Goal: Task Accomplishment & Management: Complete application form

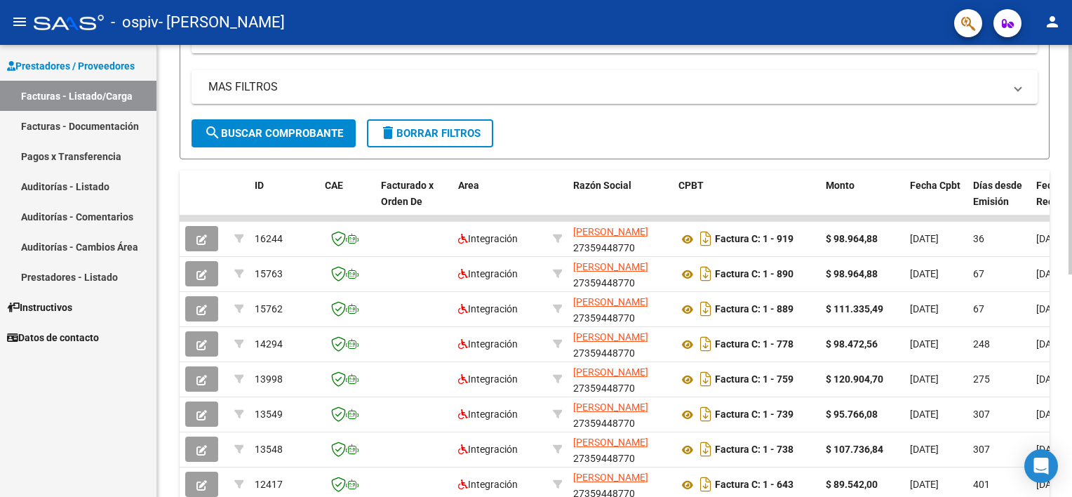
scroll to position [273, 0]
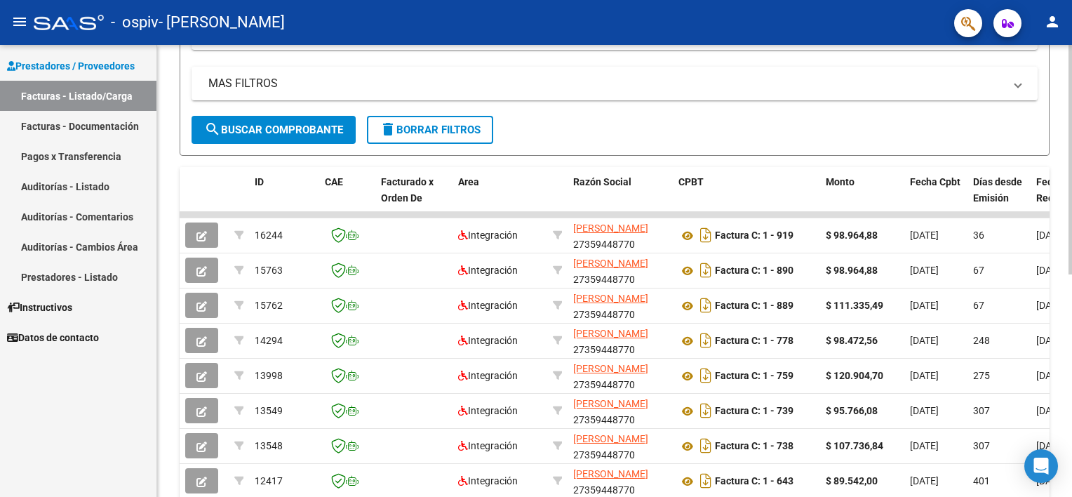
click at [1067, 304] on div "Video tutorial PRESTADORES -> Listado de CPBTs Emitidos por Prestadores / Prove…" at bounding box center [616, 213] width 919 height 882
drag, startPoint x: 1067, startPoint y: 304, endPoint x: 1072, endPoint y: 323, distance: 19.8
click at [1072, 323] on html "menu - ospiv - [PERSON_NAME] VICTORIA person Prestadores / Proveedores Facturas…" at bounding box center [536, 248] width 1072 height 497
click at [1072, 378] on div "Video tutorial PRESTADORES -> Listado de CPBTs Emitidos por Prestadores / Prove…" at bounding box center [616, 213] width 919 height 882
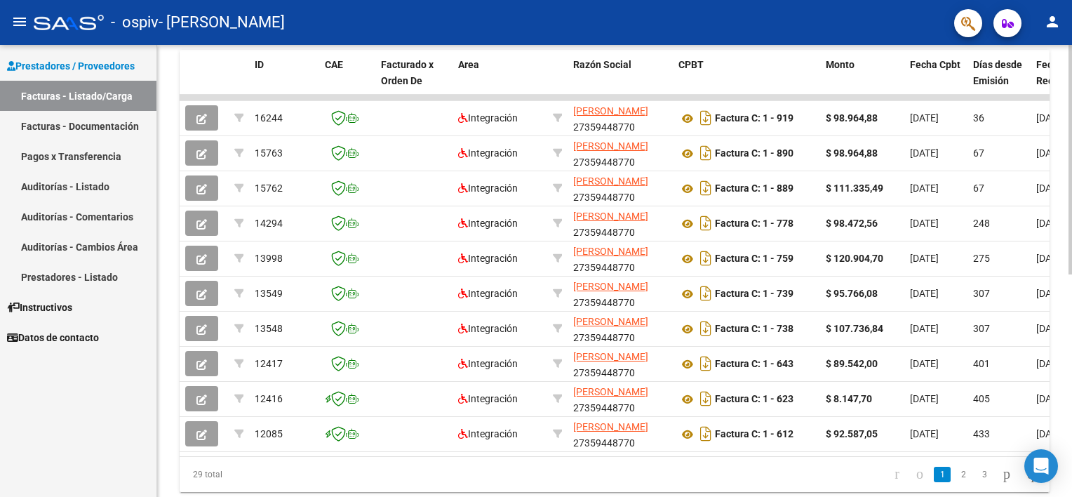
scroll to position [439, 0]
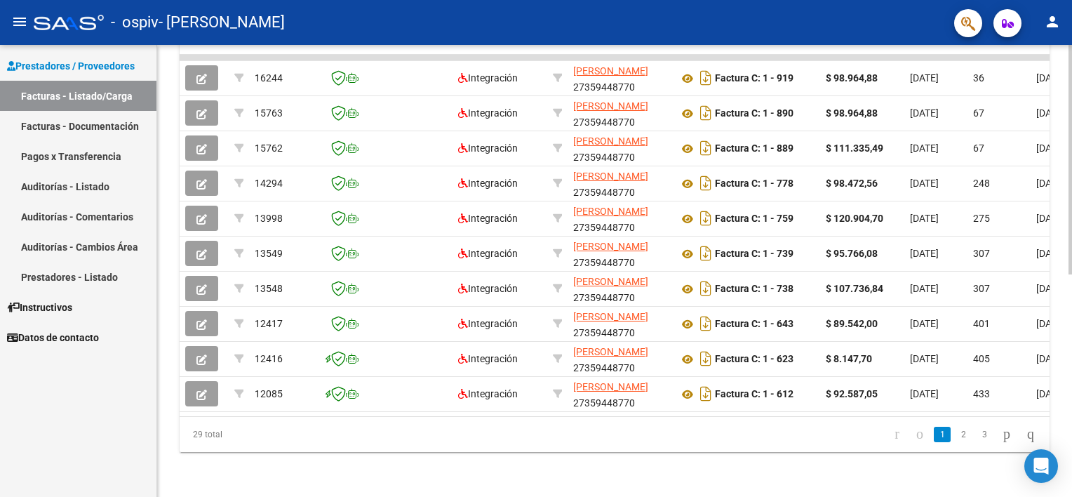
click at [1065, 483] on div "Video tutorial PRESTADORES -> Listado de CPBTs Emitidos por Prestadores / Prove…" at bounding box center [616, 56] width 919 height 882
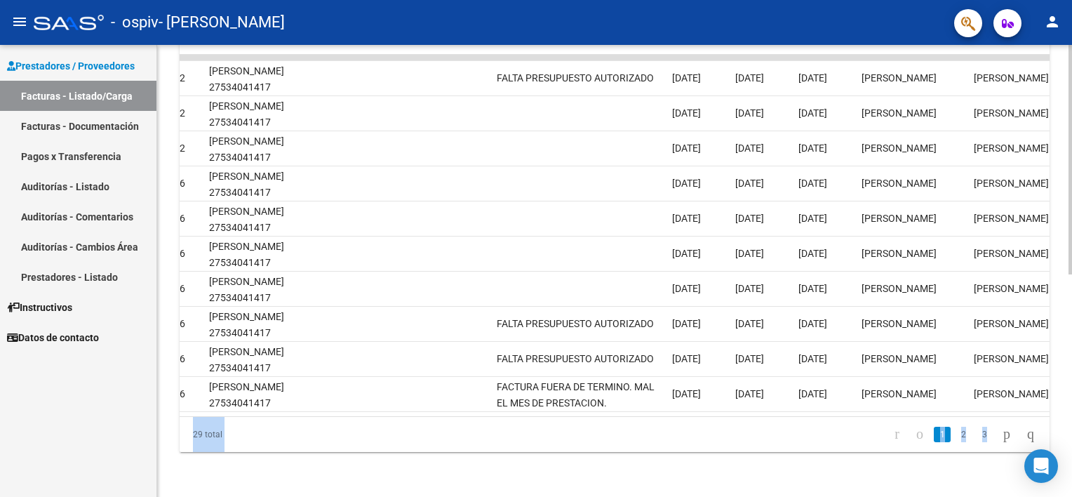
scroll to position [0, 1979]
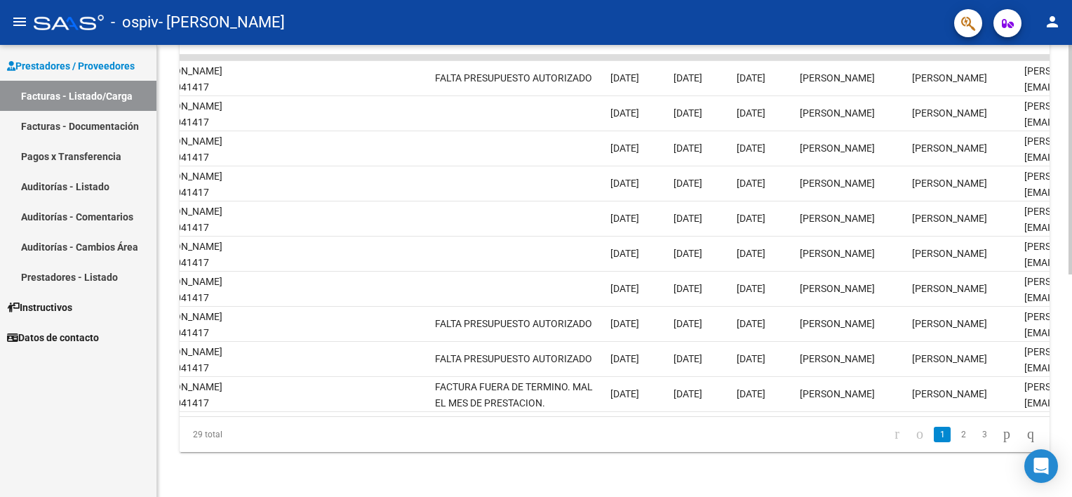
click at [1070, 286] on div at bounding box center [1071, 381] width 4 height 229
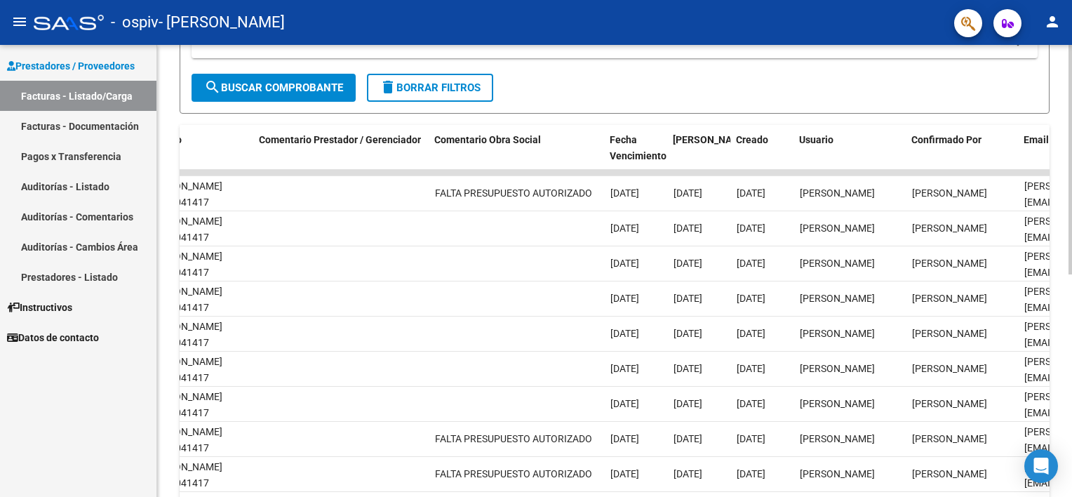
scroll to position [314, 0]
click at [1072, 222] on html "menu - ospiv - [PERSON_NAME] VICTORIA person Prestadores / Proveedores Facturas…" at bounding box center [536, 248] width 1072 height 497
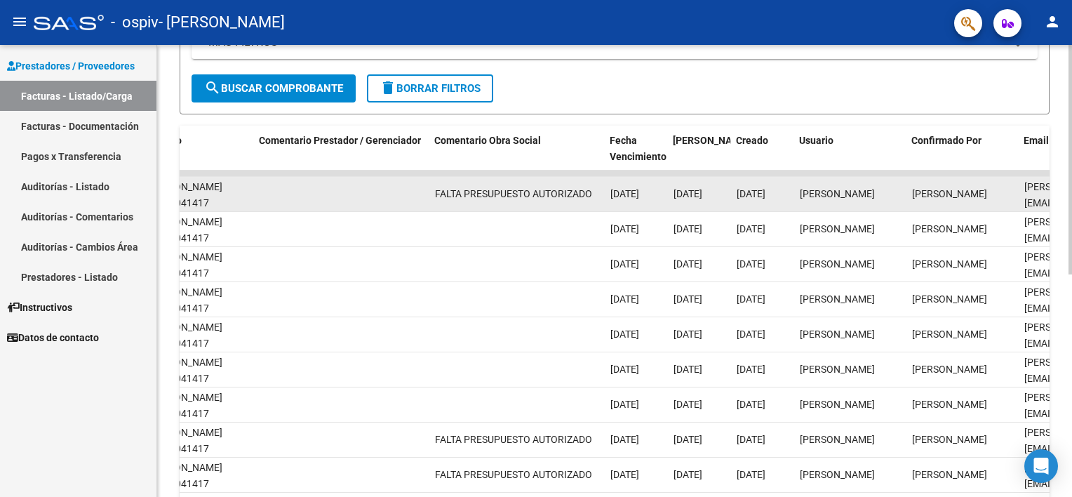
click at [808, 194] on div "[PERSON_NAME]" at bounding box center [850, 194] width 101 height 16
click at [298, 203] on datatable-body-cell at bounding box center [341, 194] width 175 height 34
click at [213, 187] on div "[PERSON_NAME] 27534041417" at bounding box center [197, 195] width 101 height 32
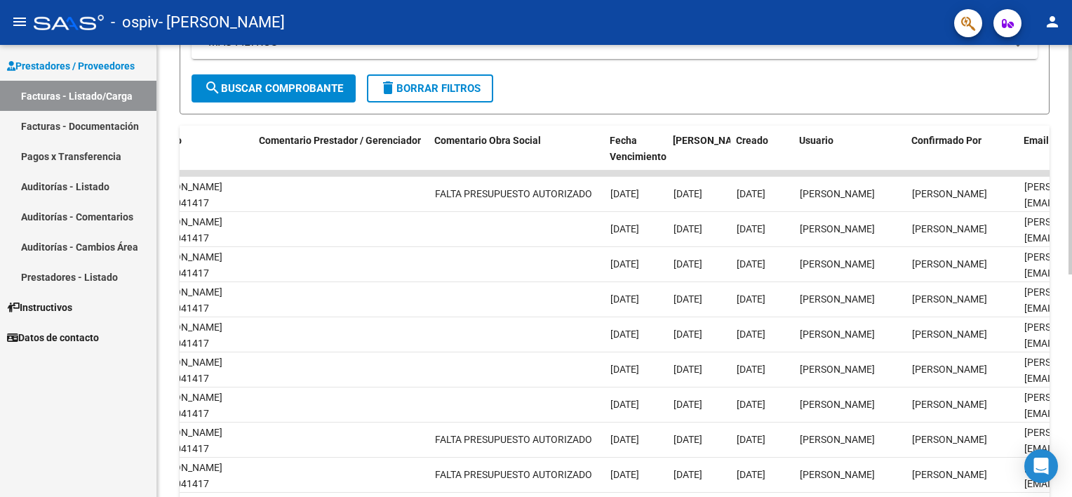
scroll to position [0, 0]
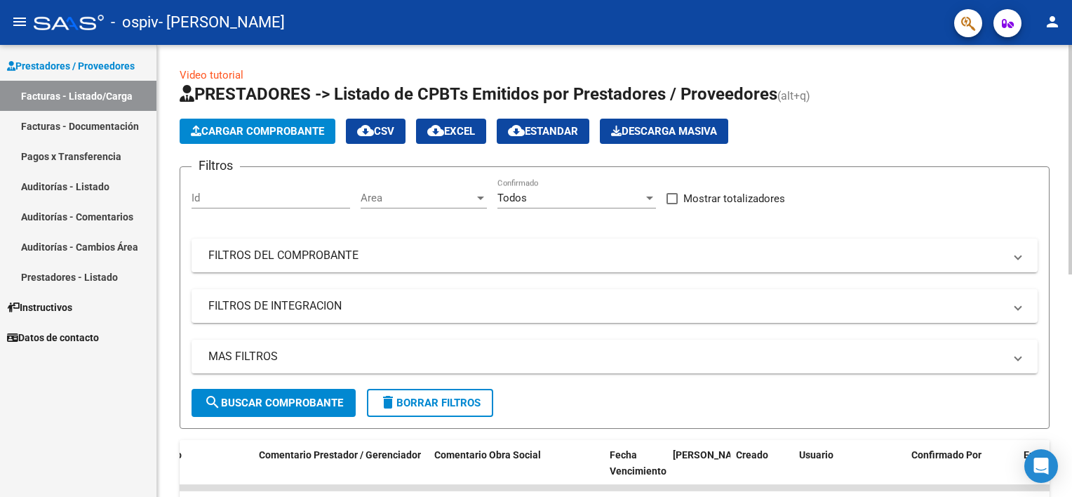
click at [1071, 140] on div at bounding box center [1071, 271] width 4 height 452
click at [194, 142] on button "Cargar Comprobante" at bounding box center [258, 131] width 156 height 25
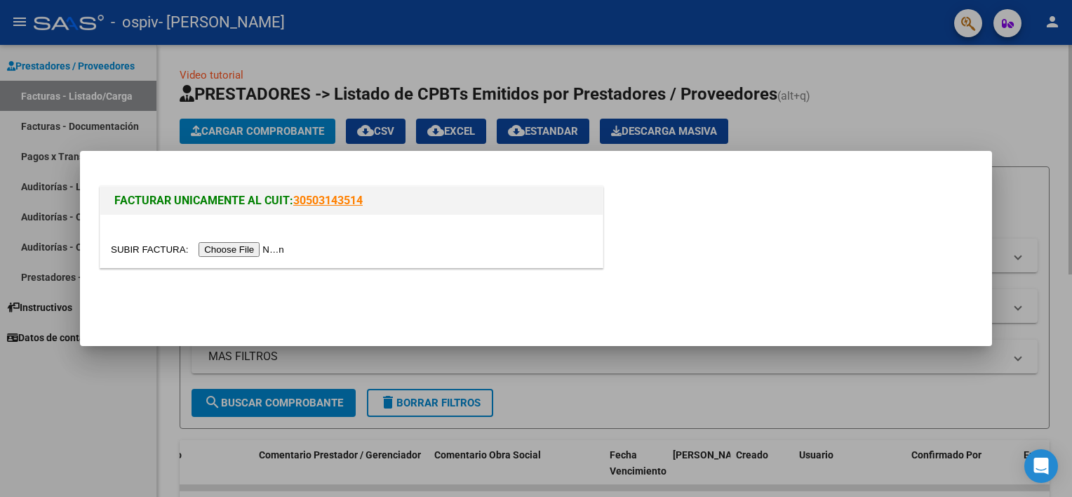
click at [194, 142] on div at bounding box center [536, 248] width 1072 height 497
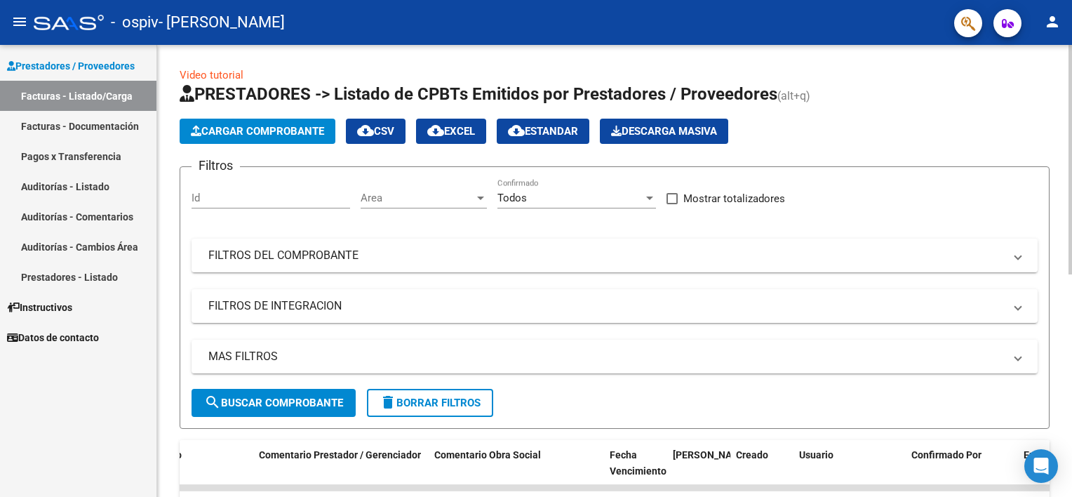
click at [260, 129] on span "Cargar Comprobante" at bounding box center [257, 131] width 133 height 13
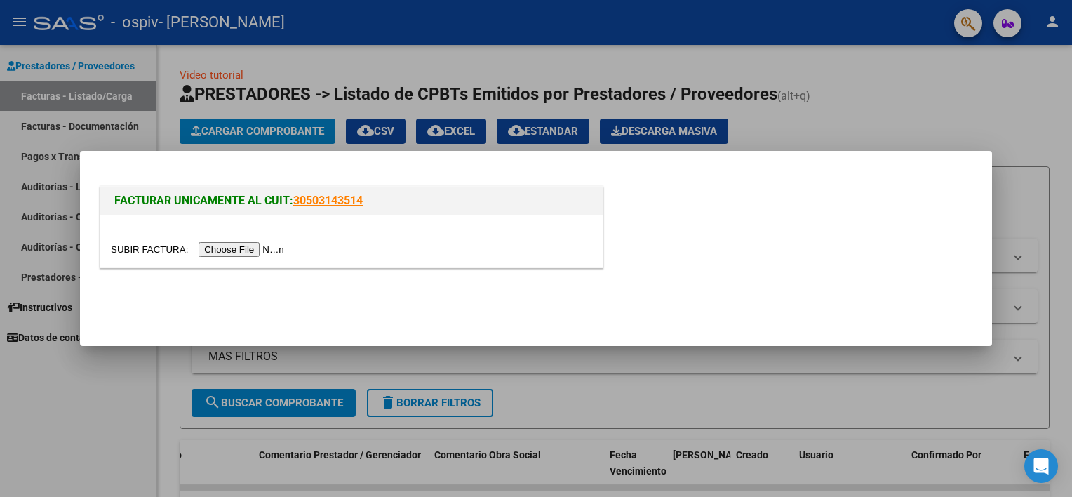
click at [235, 255] on input "file" at bounding box center [200, 249] width 178 height 15
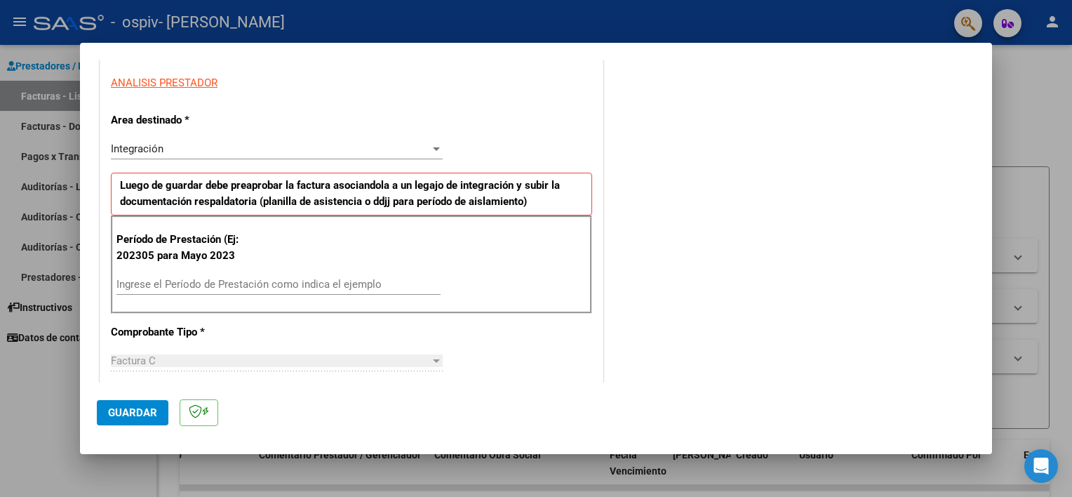
scroll to position [291, 0]
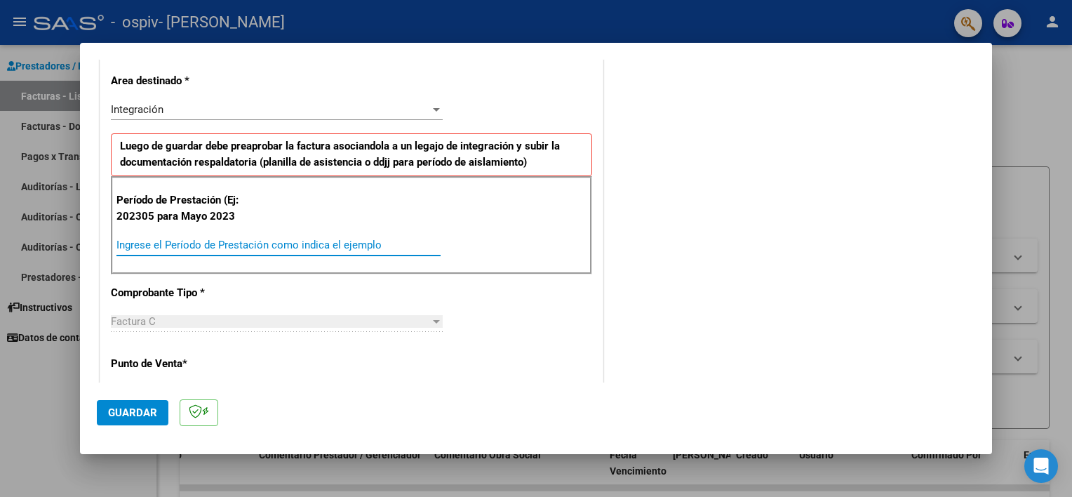
click at [203, 245] on input "Ingrese el Período de Prestación como indica el ejemplo" at bounding box center [279, 245] width 324 height 13
type input "202507"
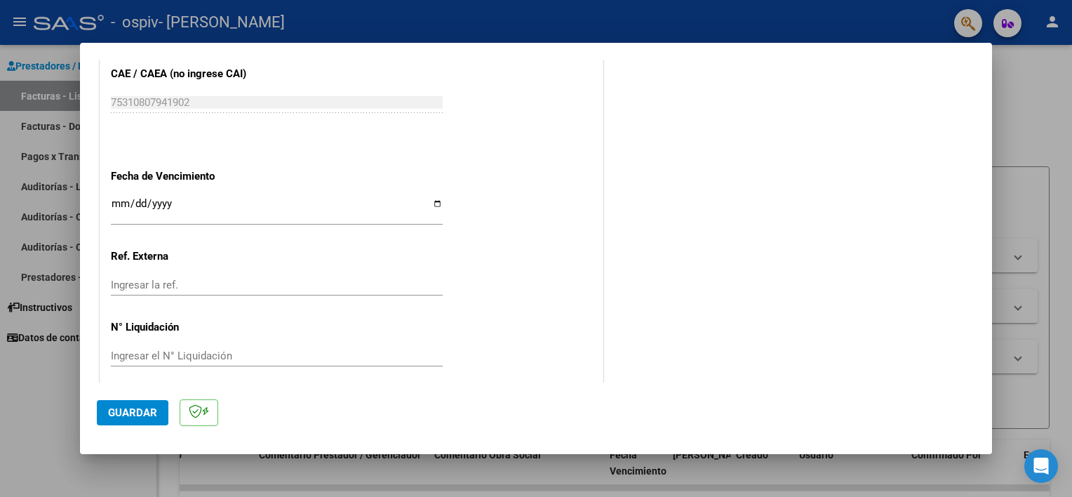
scroll to position [879, 0]
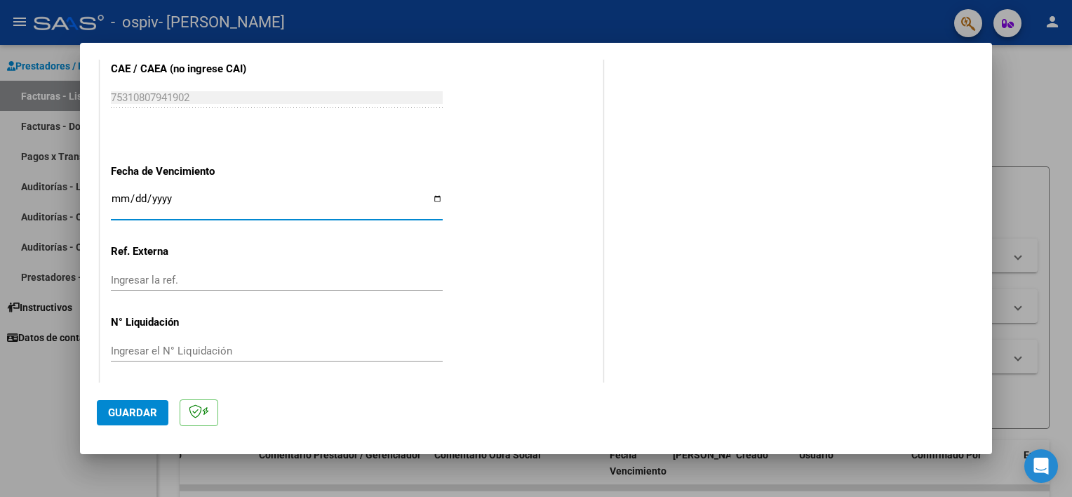
click at [115, 193] on input "Ingresar la fecha" at bounding box center [277, 204] width 332 height 22
type input "[DATE]"
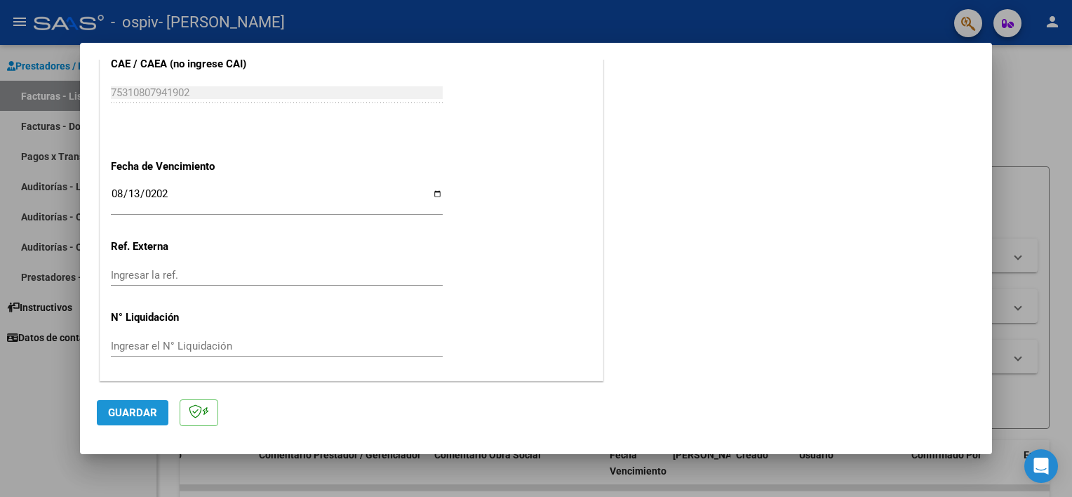
click at [124, 405] on button "Guardar" at bounding box center [133, 412] width 72 height 25
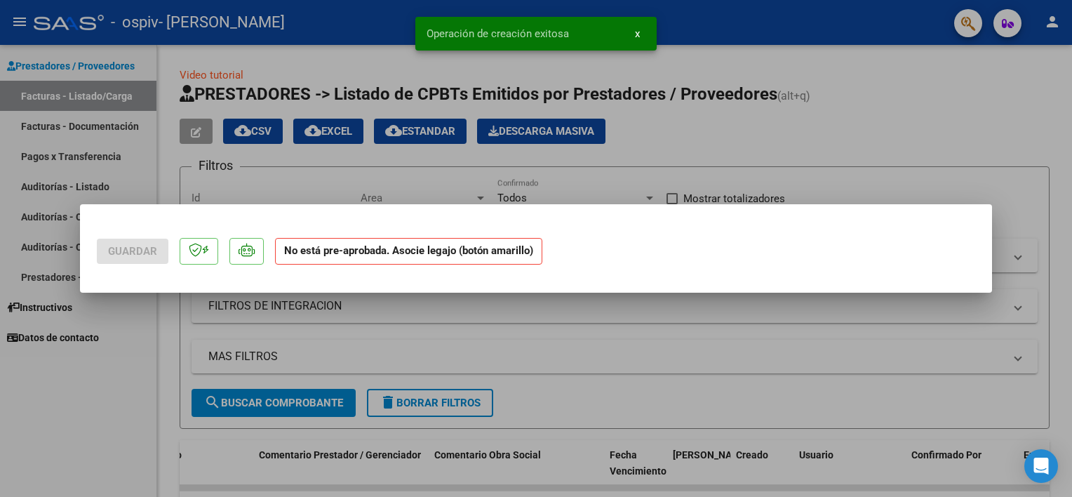
scroll to position [0, 0]
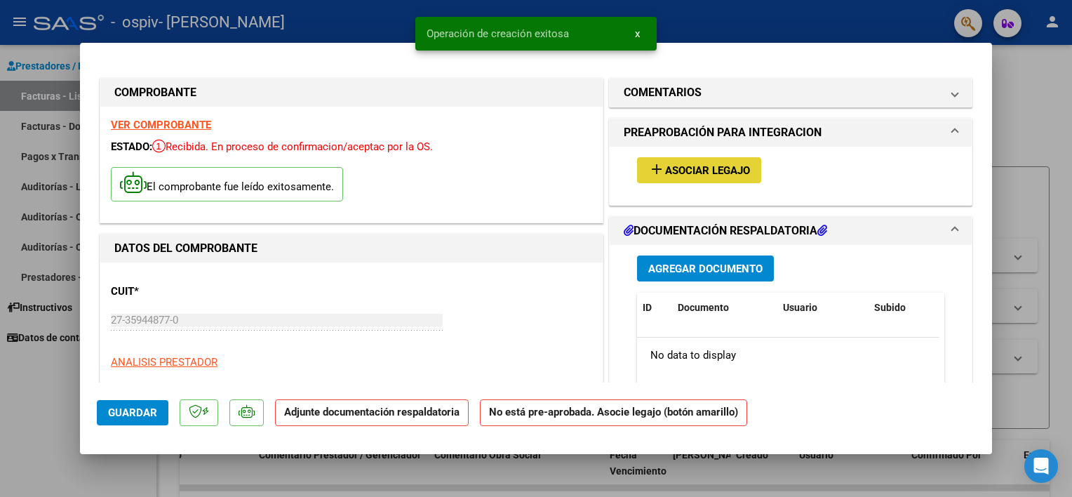
click at [730, 171] on span "Asociar Legajo" at bounding box center [707, 170] width 85 height 13
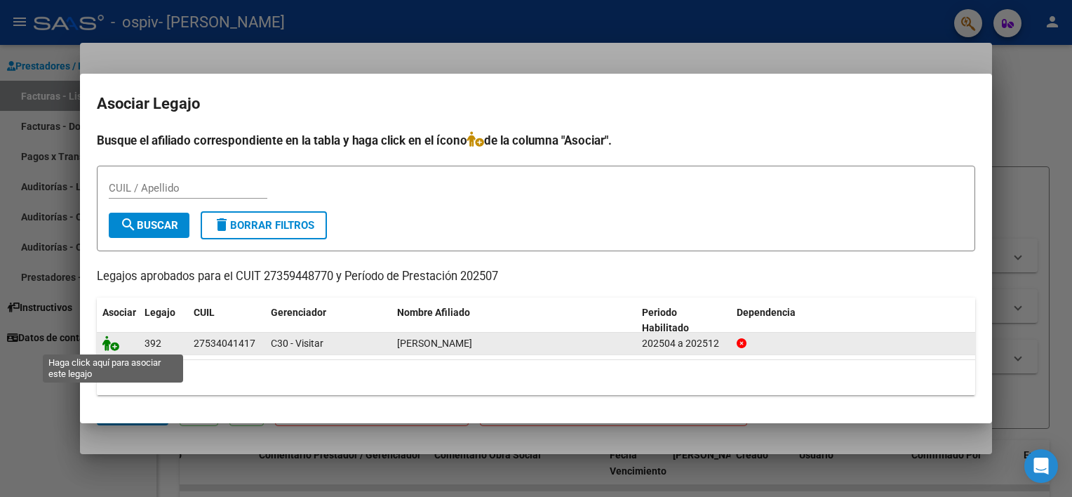
click at [109, 342] on icon at bounding box center [110, 342] width 17 height 15
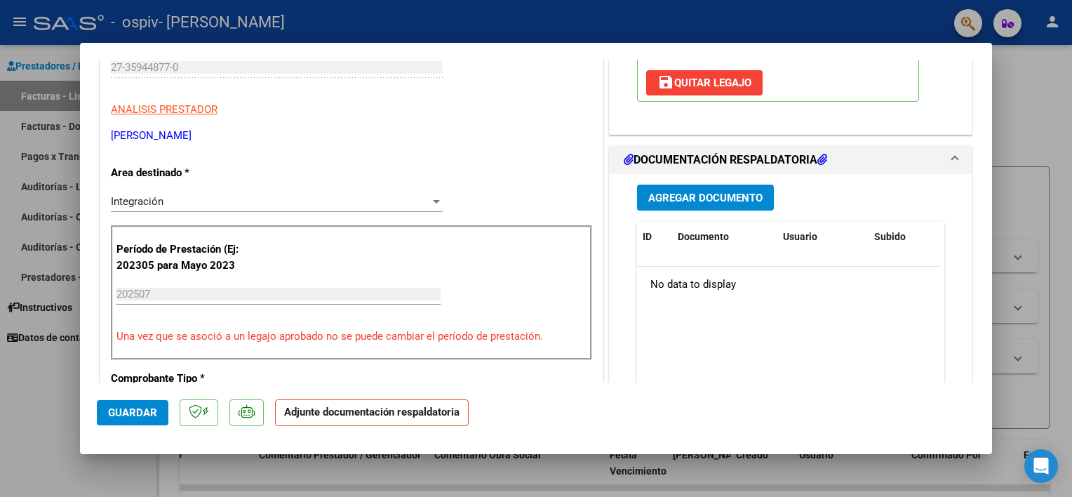
scroll to position [250, 0]
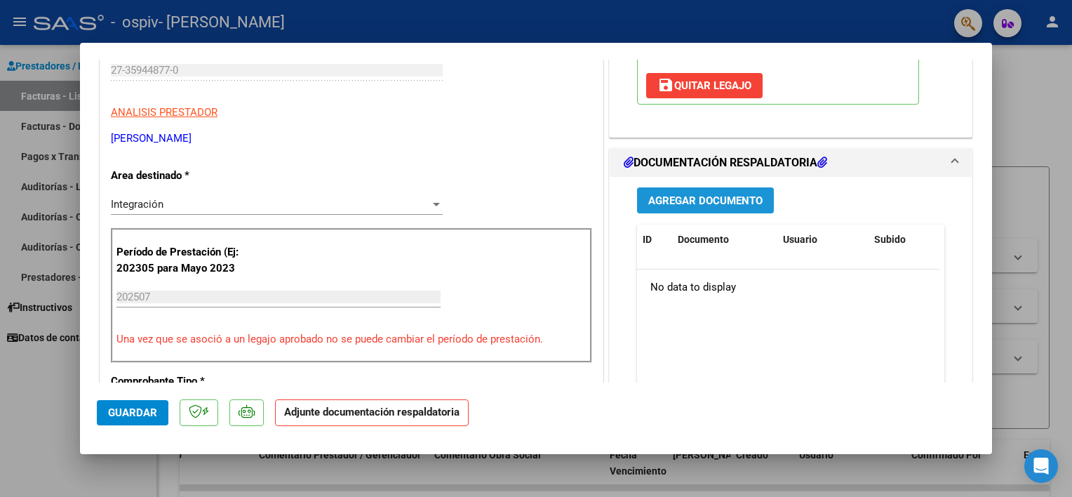
click at [705, 199] on span "Agregar Documento" at bounding box center [705, 200] width 114 height 13
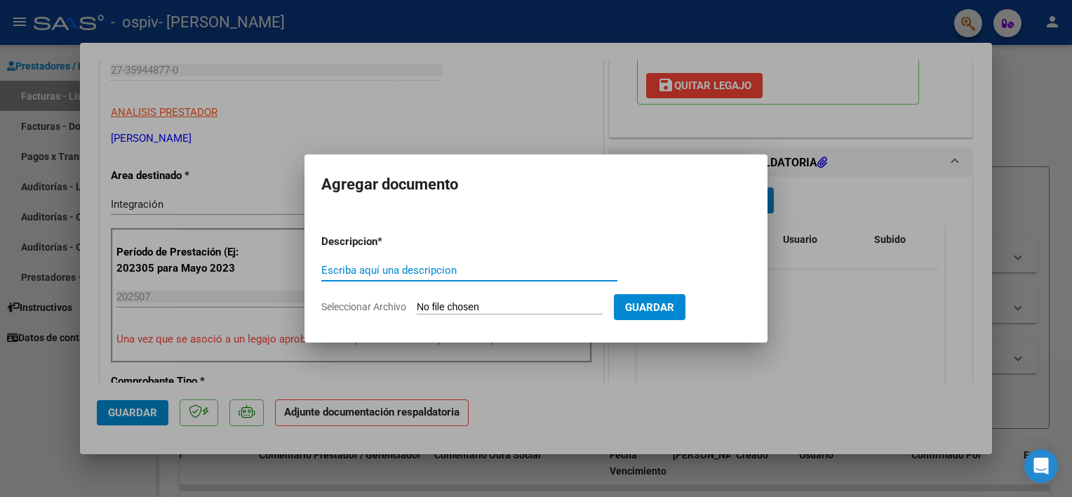
click at [498, 265] on input "Escriba aquí una descripcion" at bounding box center [469, 270] width 296 height 13
type input "AUTORIZACION"
click at [491, 295] on form "Descripcion * AUTORIZACION Escriba aquí una descripcion Seleccionar Archivo Gua…" at bounding box center [536, 274] width 430 height 102
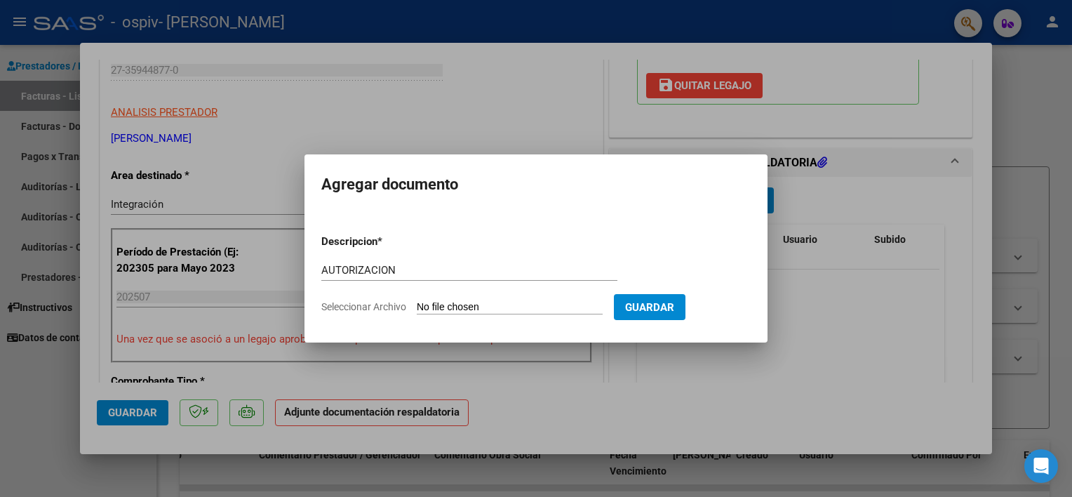
click at [491, 305] on input "Seleccionar Archivo" at bounding box center [510, 307] width 186 height 13
type input "C:\fakepath\[PERSON_NAME] PSP 2025.pdf"
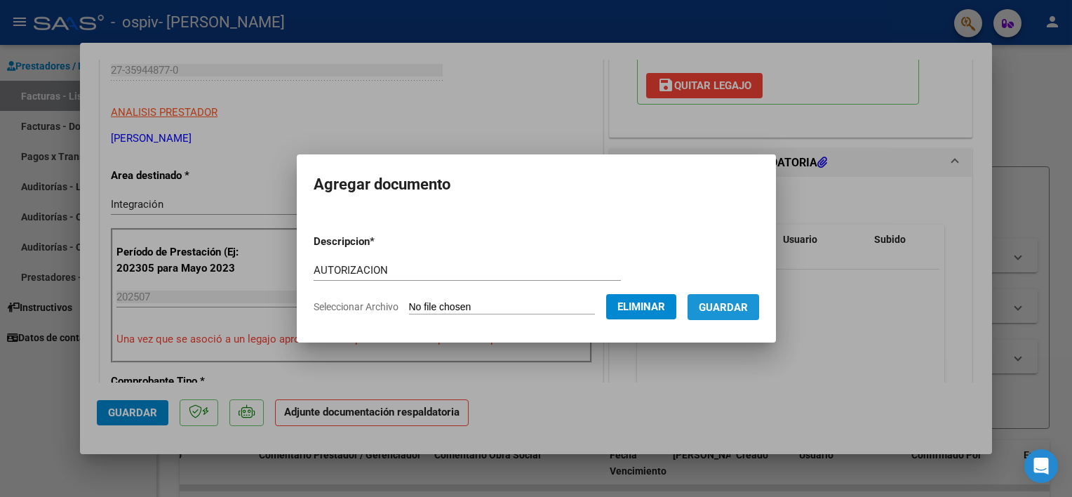
click at [715, 301] on span "Guardar" at bounding box center [723, 307] width 49 height 13
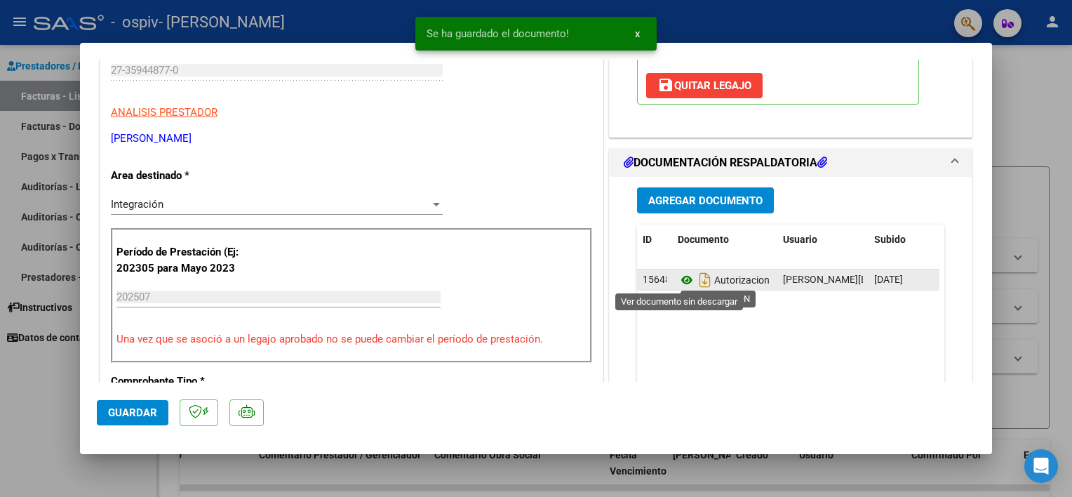
click at [678, 278] on icon at bounding box center [687, 280] width 18 height 17
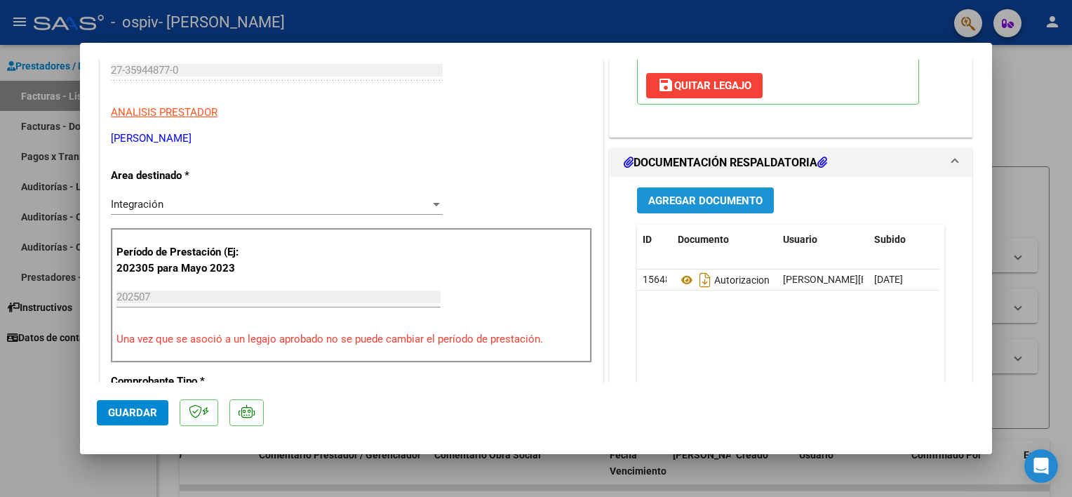
click at [692, 194] on span "Agregar Documento" at bounding box center [705, 200] width 114 height 13
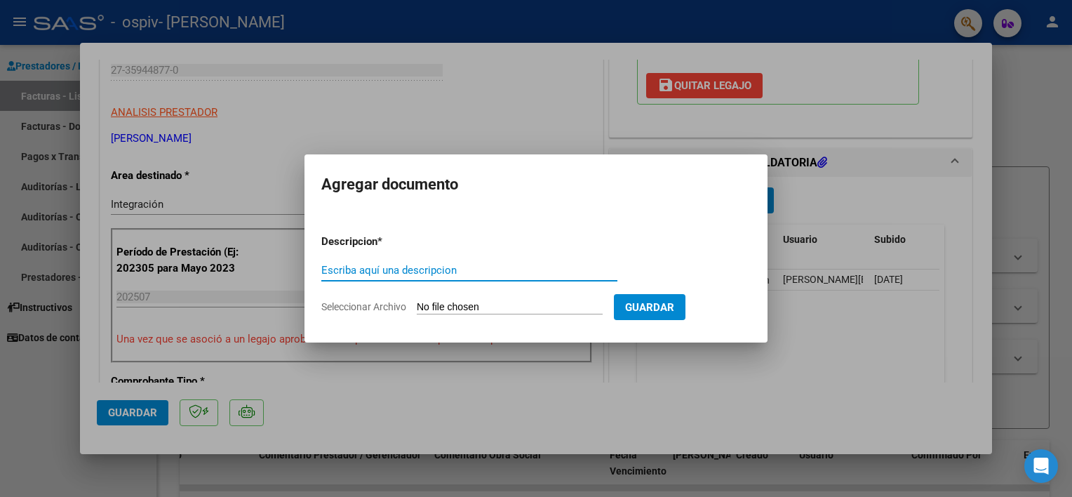
click at [420, 274] on input "Escriba aquí una descripcion" at bounding box center [469, 270] width 296 height 13
type input "ASISTENCIA"
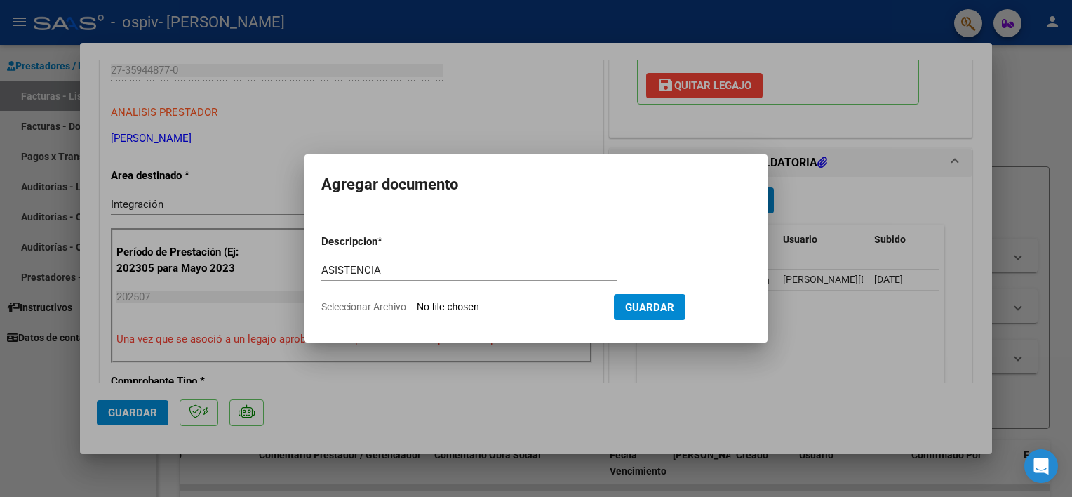
click at [431, 307] on input "Seleccionar Archivo" at bounding box center [510, 307] width 186 height 13
type input "C:\fakepath\[PERSON_NAME] [DATE].pdf"
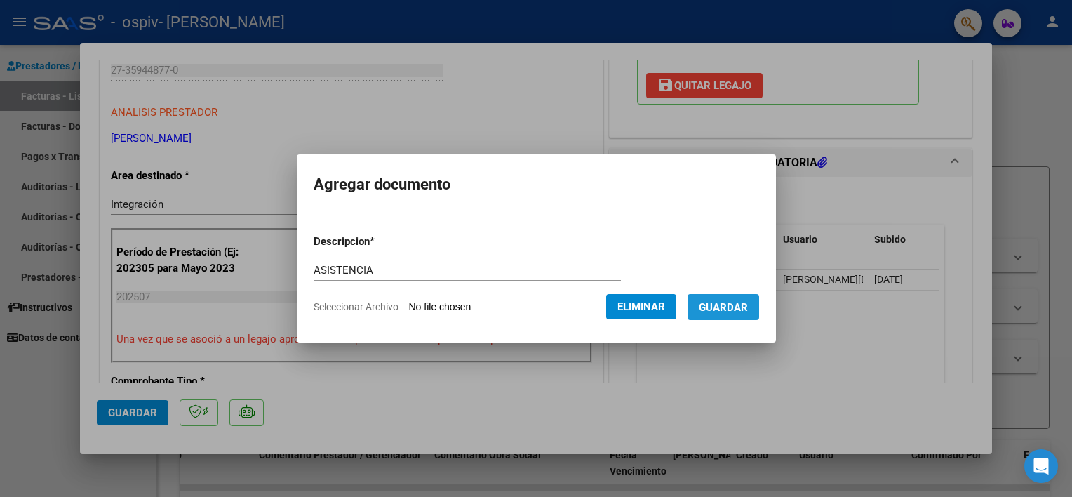
click at [737, 299] on button "Guardar" at bounding box center [724, 307] width 72 height 26
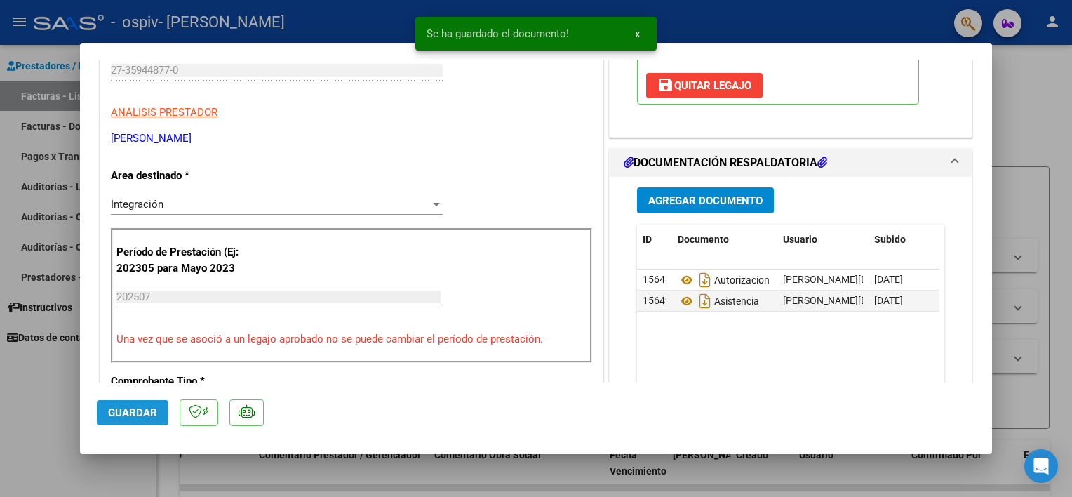
click at [140, 415] on span "Guardar" at bounding box center [132, 412] width 49 height 13
type input "$ 0,00"
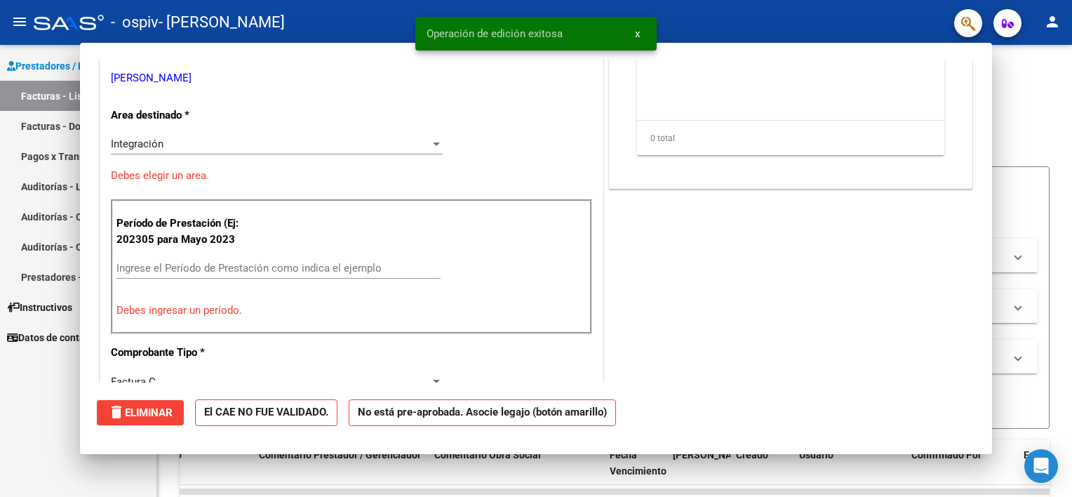
scroll to position [207, 0]
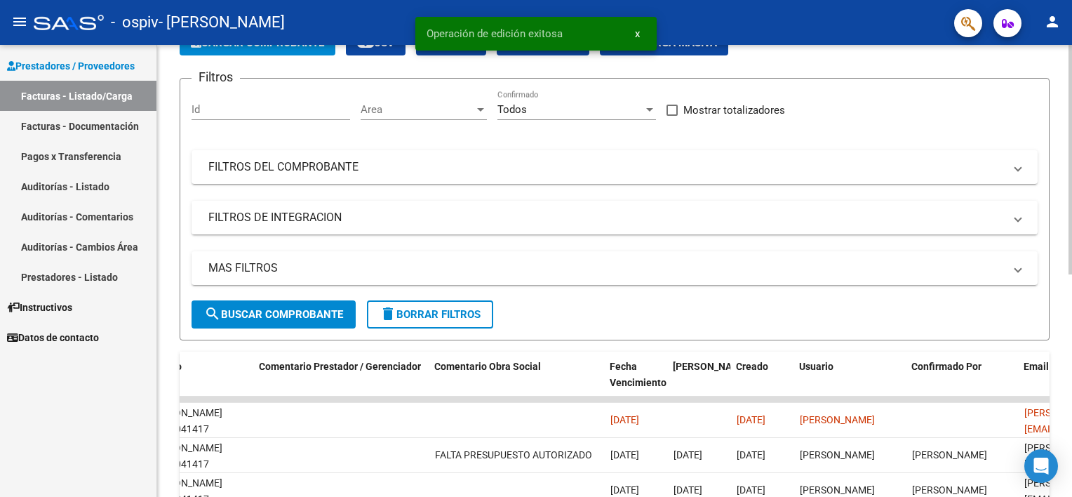
click at [1072, 116] on html "menu - ospiv - [PERSON_NAME] VICTORIA person Prestadores / Proveedores Facturas…" at bounding box center [536, 248] width 1072 height 497
